Goal: Task Accomplishment & Management: Manage account settings

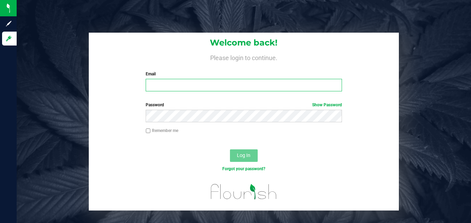
type input "[EMAIL_ADDRESS][DOMAIN_NAME]"
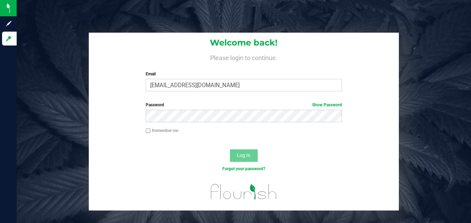
click at [147, 132] on input "Remember me" at bounding box center [148, 130] width 5 height 5
checkbox input "true"
click at [241, 158] on span "Log In" at bounding box center [244, 155] width 14 height 6
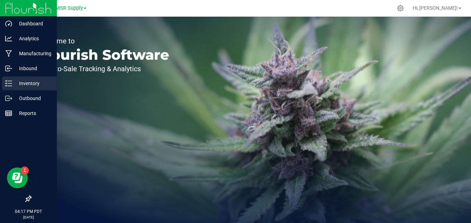
click at [3, 85] on div "Inventory" at bounding box center [29, 83] width 55 height 14
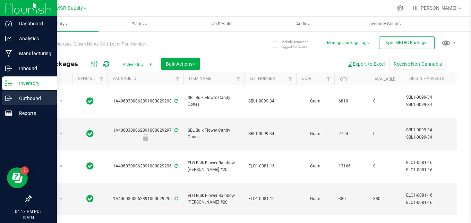
click at [25, 97] on p "Outbound" at bounding box center [33, 98] width 42 height 8
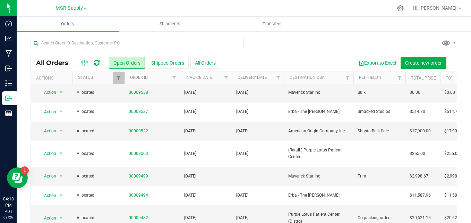
scroll to position [69, 0]
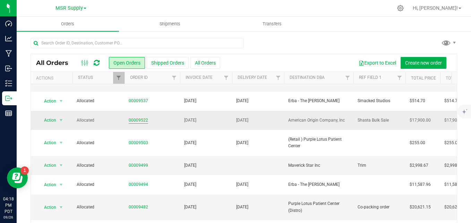
click at [144, 121] on link "00009522" at bounding box center [138, 120] width 19 height 7
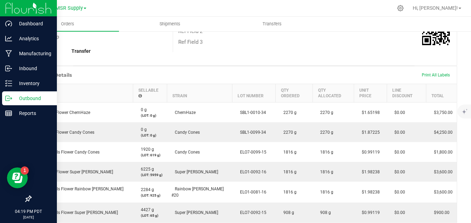
scroll to position [104, 0]
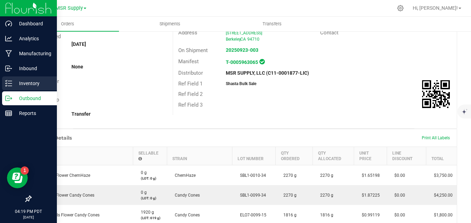
click at [3, 84] on div "Inventory" at bounding box center [29, 83] width 55 height 14
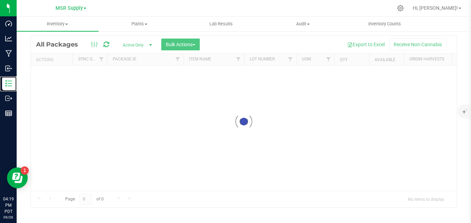
scroll to position [12, 0]
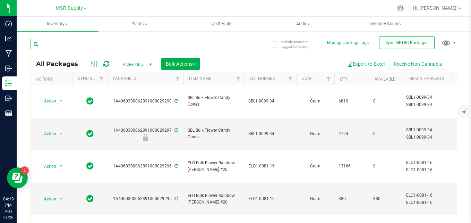
paste input "SBL1-0099-34"
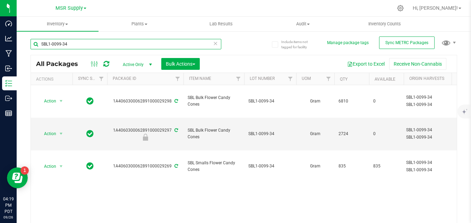
type input "SBL1-0099-34"
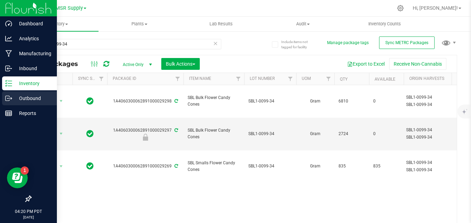
click at [8, 99] on icon at bounding box center [8, 98] width 7 height 7
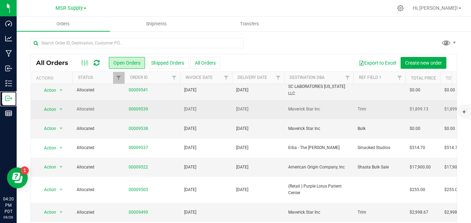
scroll to position [35, 0]
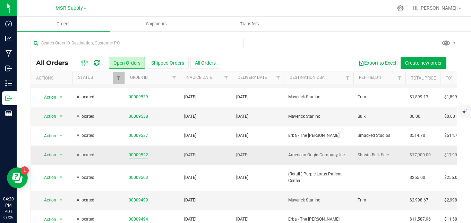
click at [138, 154] on link "00009522" at bounding box center [138, 155] width 19 height 7
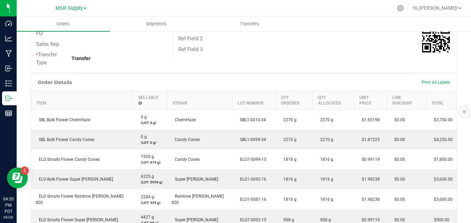
scroll to position [174, 0]
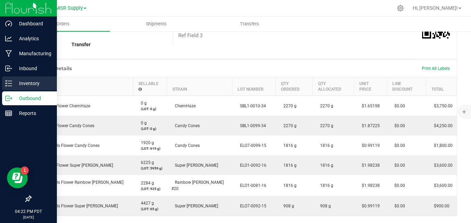
click at [8, 81] on icon at bounding box center [8, 83] width 7 height 7
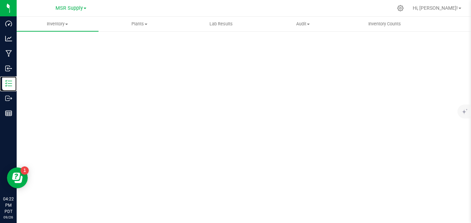
scroll to position [19, 0]
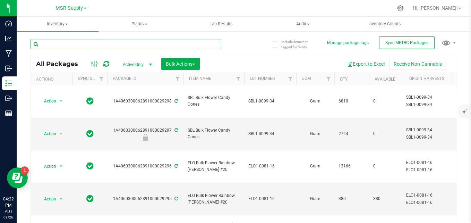
paste input "SBL1-0099-34"
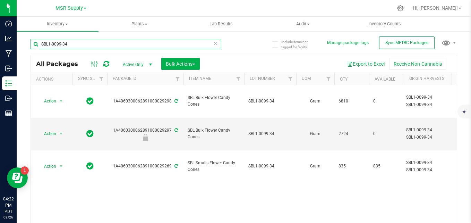
type input "SBL1-0099-34"
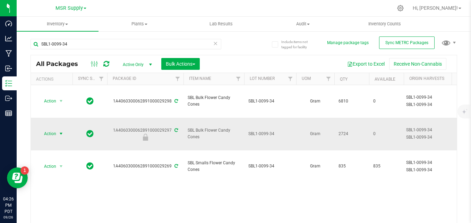
click at [58, 131] on span "select" at bounding box center [61, 134] width 6 height 6
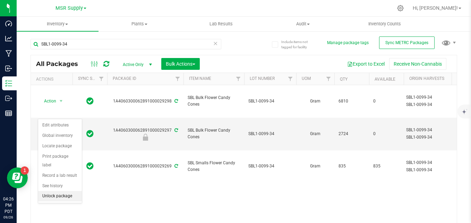
click at [58, 191] on li "Unlock package" at bounding box center [60, 196] width 44 height 10
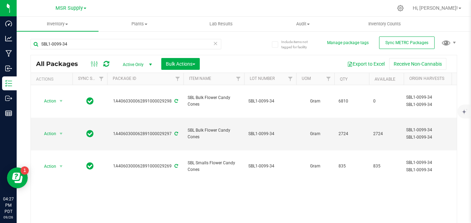
drag, startPoint x: 101, startPoint y: 222, endPoint x: 12, endPoint y: 4, distance: 235.7
click at [217, 49] on div "SBL1-0099-34" at bounding box center [126, 47] width 191 height 16
click at [214, 42] on icon at bounding box center [215, 43] width 5 height 8
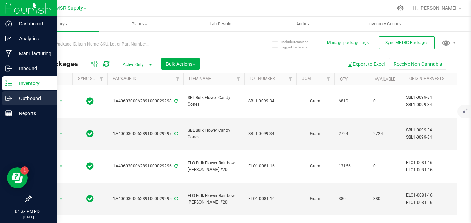
click at [17, 103] on div "Outbound" at bounding box center [29, 98] width 55 height 14
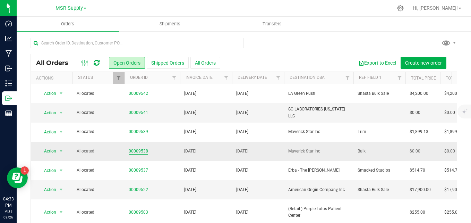
click at [143, 151] on link "00009538" at bounding box center [138, 151] width 19 height 7
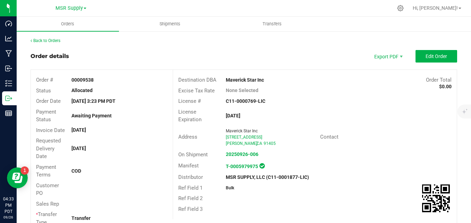
click at [430, 64] on outbound-order-header "Order details Export PDF Edit Order Order # 00009538 Status Allocated Order Dat…" at bounding box center [244, 141] width 427 height 183
click at [430, 56] on span "Edit Order" at bounding box center [437, 56] width 22 height 6
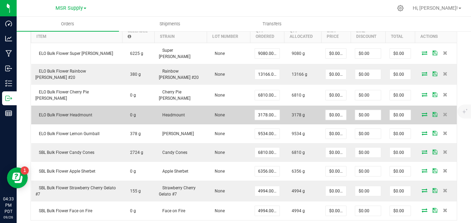
scroll to position [278, 0]
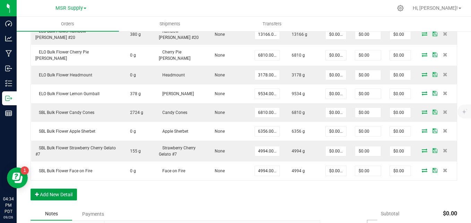
click at [66, 188] on button "Add New Detail" at bounding box center [54, 194] width 47 height 12
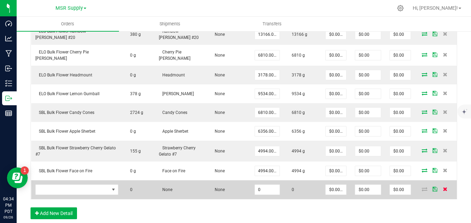
click at [443, 187] on icon at bounding box center [445, 189] width 5 height 4
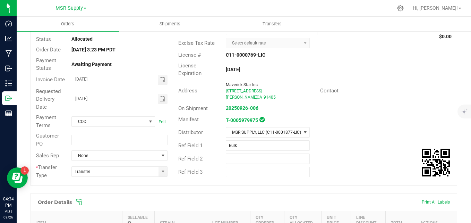
scroll to position [0, 0]
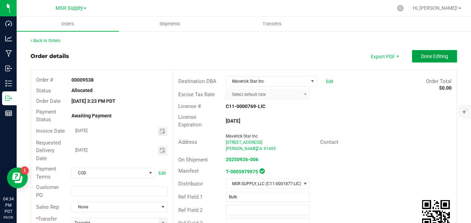
click at [432, 51] on button "Done Editing" at bounding box center [434, 56] width 45 height 12
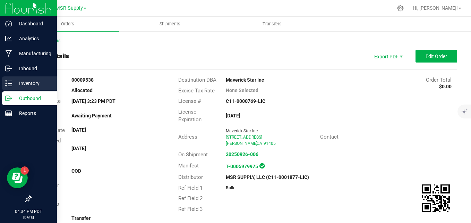
click at [8, 83] on line at bounding box center [10, 83] width 4 height 0
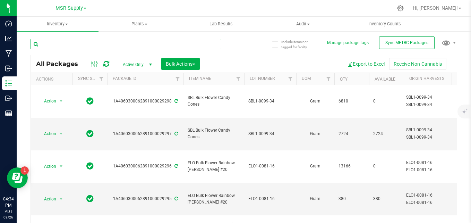
paste input "ELO1-0092-16"
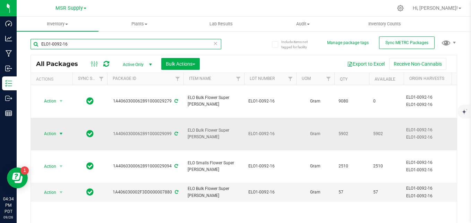
type input "ELO1-0092-16"
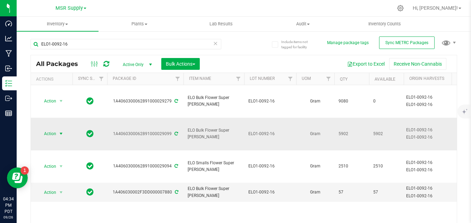
click at [60, 131] on span "select" at bounding box center [61, 134] width 6 height 6
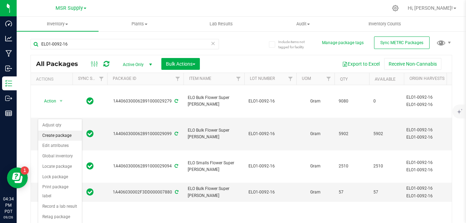
click at [65, 140] on li "Create package" at bounding box center [60, 135] width 44 height 10
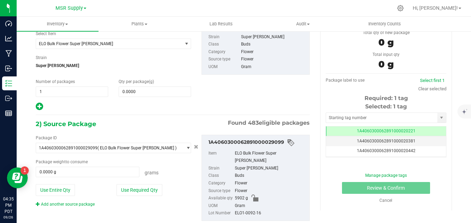
scroll to position [63, 0]
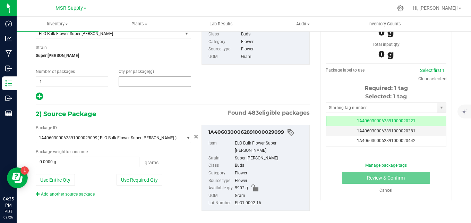
click at [138, 82] on span at bounding box center [155, 81] width 73 height 10
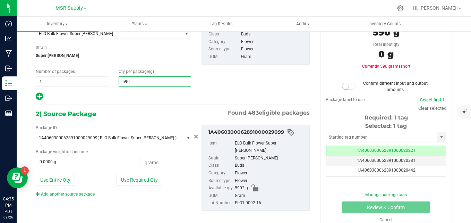
type input "5902"
type input "5,902.0000"
drag, startPoint x: 154, startPoint y: 98, endPoint x: 158, endPoint y: 160, distance: 62.5
click at [154, 98] on div at bounding box center [113, 96] width 155 height 9
click at [160, 180] on button "Use Required Qty" at bounding box center [140, 180] width 46 height 12
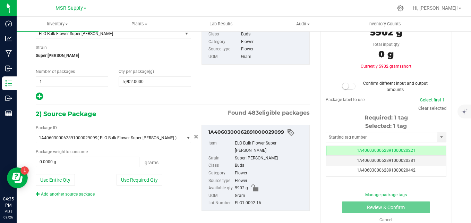
type input "5902.0000 g"
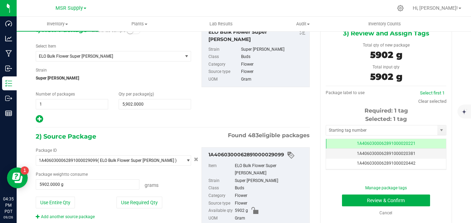
scroll to position [28, 0]
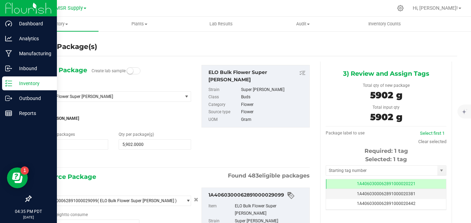
click at [12, 83] on icon at bounding box center [8, 83] width 7 height 7
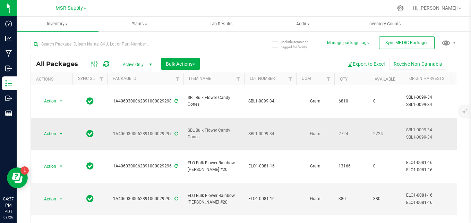
click at [49, 129] on span "Action" at bounding box center [47, 134] width 19 height 10
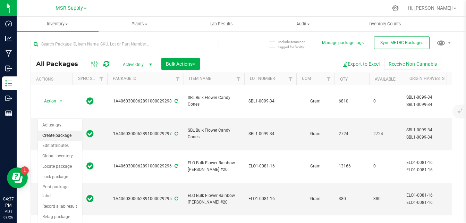
click at [50, 133] on li "Create package" at bounding box center [60, 135] width 44 height 10
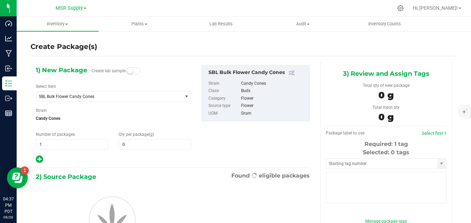
type input "0.0000"
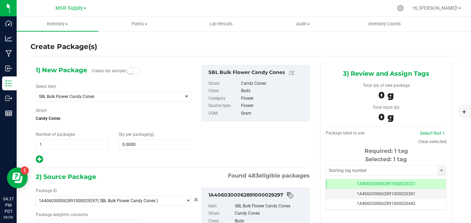
scroll to position [0, 0]
click at [140, 146] on span "0.0000 0" at bounding box center [155, 144] width 73 height 10
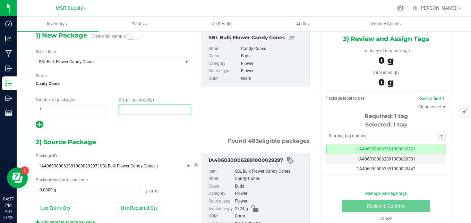
scroll to position [63, 0]
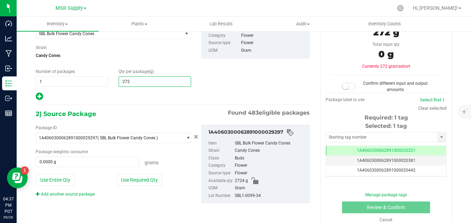
type input "2724"
type input "2,724.0000"
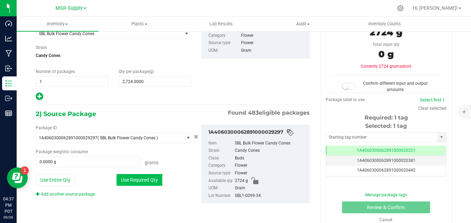
click at [146, 179] on button "Use Required Qty" at bounding box center [140, 180] width 46 height 12
type input "2724.0000 g"
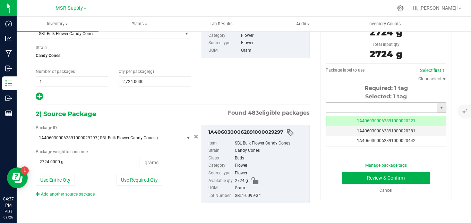
click at [398, 106] on input "text" at bounding box center [381, 108] width 111 height 10
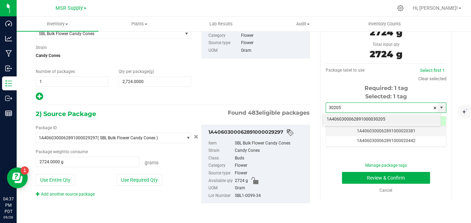
click at [413, 123] on li "1A4060300062891000030205" at bounding box center [382, 119] width 118 height 10
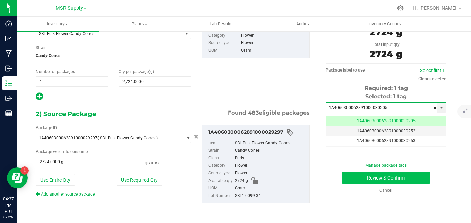
scroll to position [0, 0]
type input "1A4060300062891000030205"
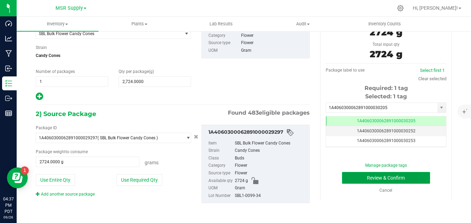
click at [403, 176] on button "Review & Confirm" at bounding box center [386, 178] width 88 height 12
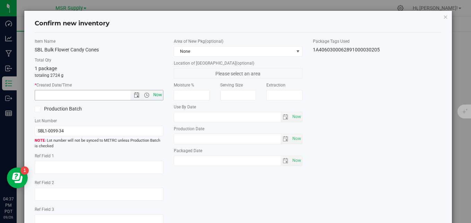
click at [153, 97] on span "Now" at bounding box center [158, 95] width 12 height 10
type input "[DATE] 4:37 PM"
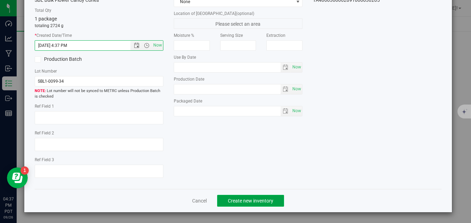
click at [243, 196] on button "Create new inventory" at bounding box center [250, 201] width 67 height 12
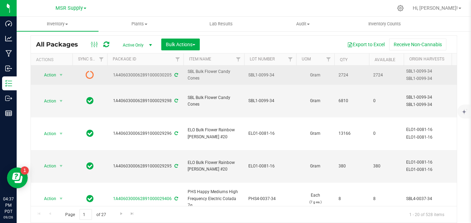
click at [175, 76] on icon at bounding box center [176, 75] width 3 height 4
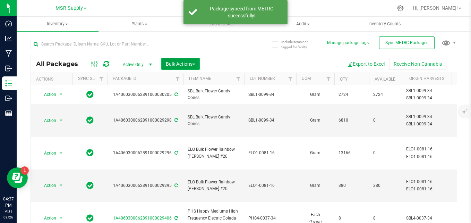
click at [189, 60] on button "Bulk Actions" at bounding box center [180, 64] width 39 height 12
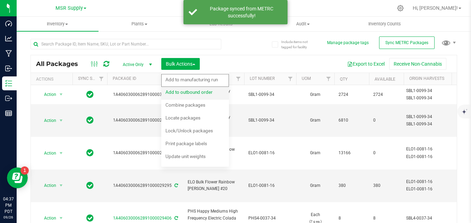
click at [189, 94] on span "Add to outbound order" at bounding box center [189, 92] width 47 height 6
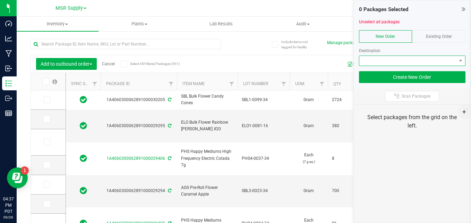
click at [406, 61] on span at bounding box center [409, 61] width 98 height 10
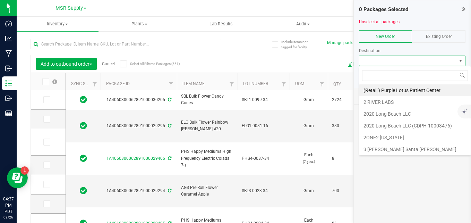
click at [428, 37] on span "Existing Order" at bounding box center [439, 36] width 26 height 5
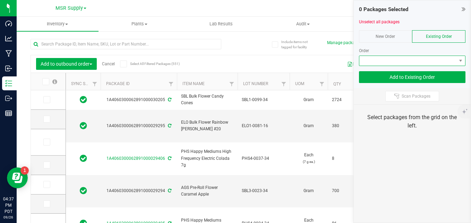
click at [422, 59] on span at bounding box center [409, 61] width 98 height 10
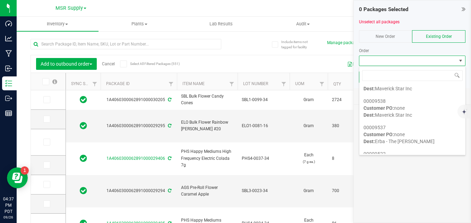
click at [410, 112] on span "Dest: Maverick Star Inc" at bounding box center [388, 115] width 49 height 6
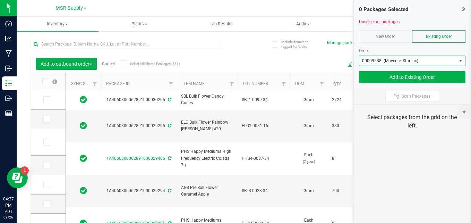
click at [243, 50] on div "Add to outbound order Cancel Select All Filtered Packages (551) Add to manufact…" at bounding box center [244, 139] width 427 height 215
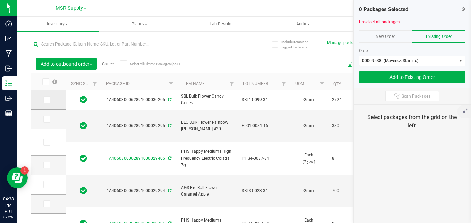
click at [45, 100] on icon at bounding box center [46, 100] width 5 height 0
click at [0, 0] on input "checkbox" at bounding box center [0, 0] width 0 height 0
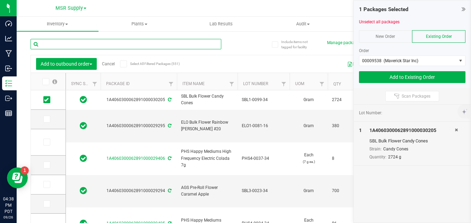
click at [128, 48] on input "text" at bounding box center [126, 44] width 191 height 10
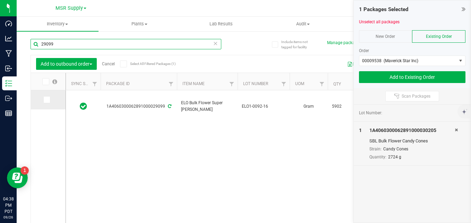
type input "29099"
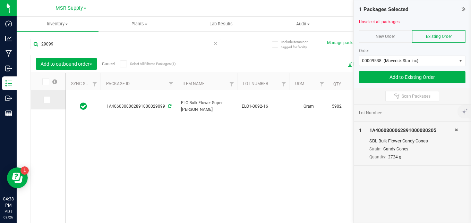
click at [46, 102] on span at bounding box center [46, 99] width 7 height 7
click at [0, 0] on input "checkbox" at bounding box center [0, 0] width 0 height 0
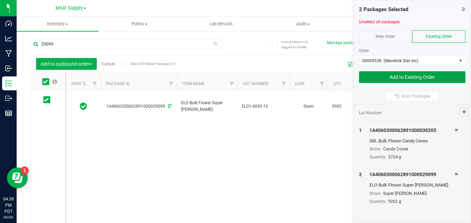
click at [394, 77] on button "Add to Existing Order" at bounding box center [412, 77] width 107 height 12
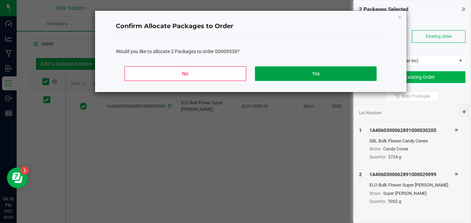
click at [322, 73] on button "Yes" at bounding box center [315, 73] width 121 height 15
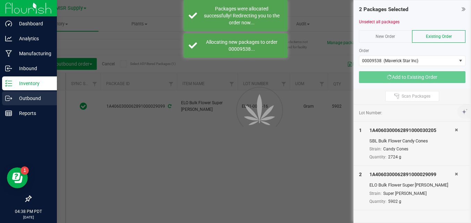
click at [26, 98] on p "Outbound" at bounding box center [33, 98] width 42 height 8
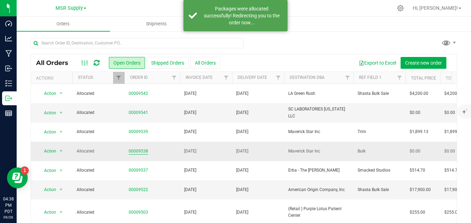
click at [141, 150] on link "00009538" at bounding box center [138, 151] width 19 height 7
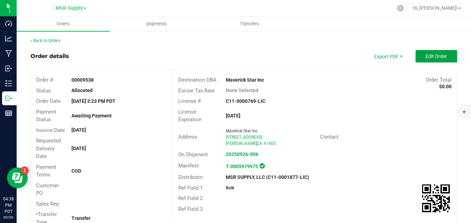
click at [440, 53] on span "Edit Order" at bounding box center [437, 56] width 22 height 6
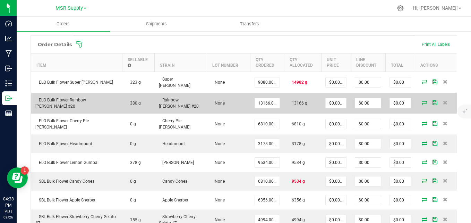
scroll to position [208, 0]
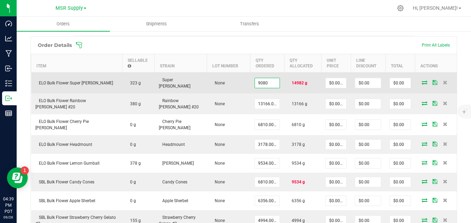
click at [260, 81] on input "9080" at bounding box center [267, 83] width 25 height 10
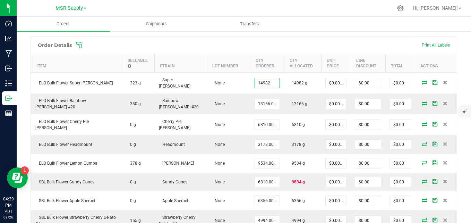
type input "14982.0000 g"
click at [289, 47] on span at bounding box center [289, 45] width 427 height 7
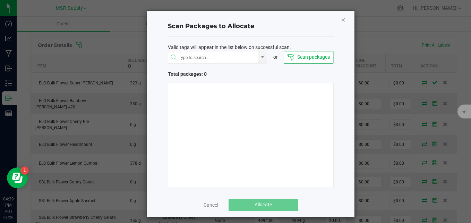
click at [341, 20] on icon "Close" at bounding box center [343, 19] width 5 height 8
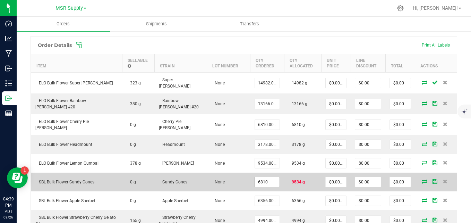
click at [259, 177] on input "6810" at bounding box center [267, 182] width 25 height 10
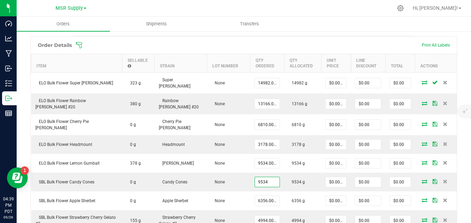
type input "9534.0000 g"
click at [458, 164] on div "Back to Orders Order details Export PDF Done Editing Order # 00009538 Status Al…" at bounding box center [244, 106] width 455 height 568
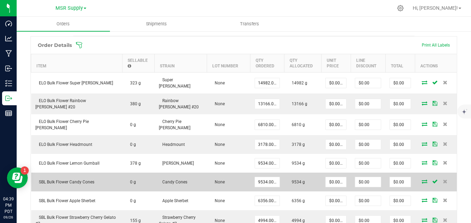
click at [422, 179] on icon at bounding box center [425, 181] width 6 height 4
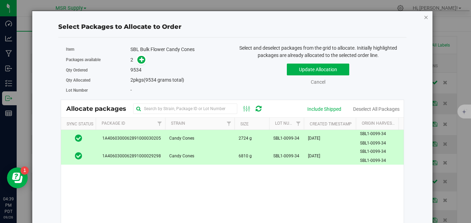
click at [424, 18] on icon "button" at bounding box center [426, 17] width 5 height 8
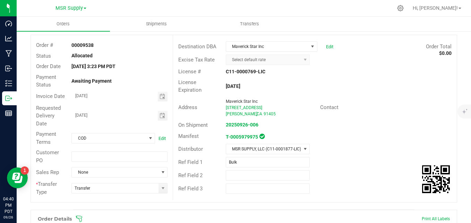
scroll to position [0, 0]
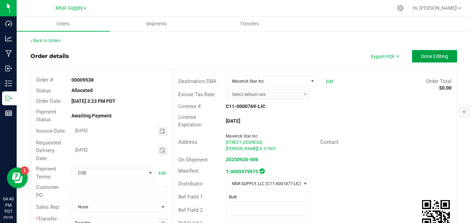
click at [428, 57] on span "Done Editing" at bounding box center [434, 56] width 27 height 6
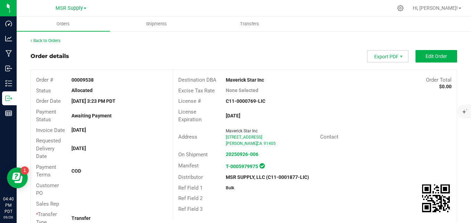
click at [383, 55] on span "Export PDF" at bounding box center [388, 56] width 42 height 12
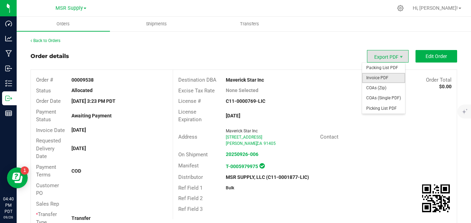
click at [380, 79] on span "Invoice PDF" at bounding box center [383, 78] width 43 height 10
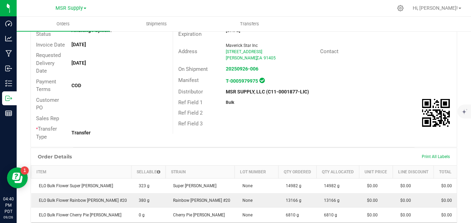
scroll to position [85, 0]
click at [160, 24] on span "Shipments" at bounding box center [157, 24] width 40 height 6
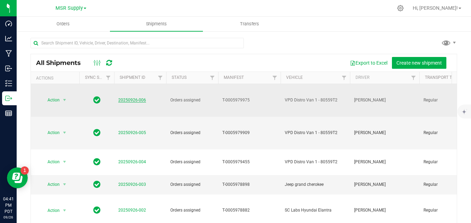
click at [143, 98] on link "20250926-006" at bounding box center [132, 100] width 28 height 5
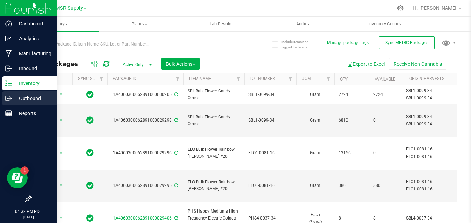
click at [11, 98] on icon at bounding box center [11, 97] width 1 height 1
